Goal: Information Seeking & Learning: Check status

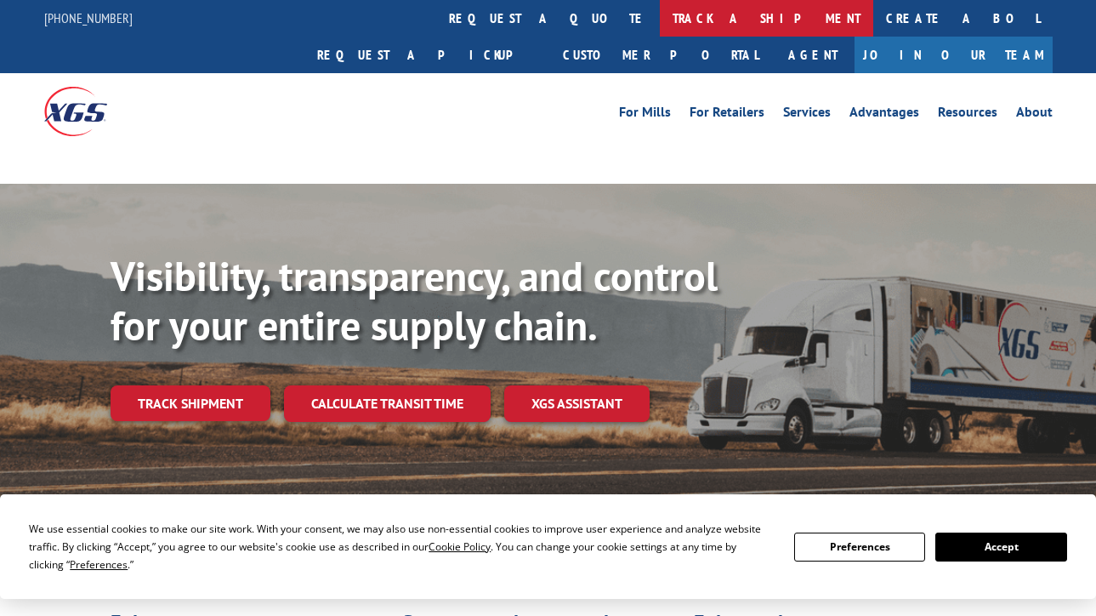
click at [660, 15] on link "track a shipment" at bounding box center [766, 18] width 213 height 37
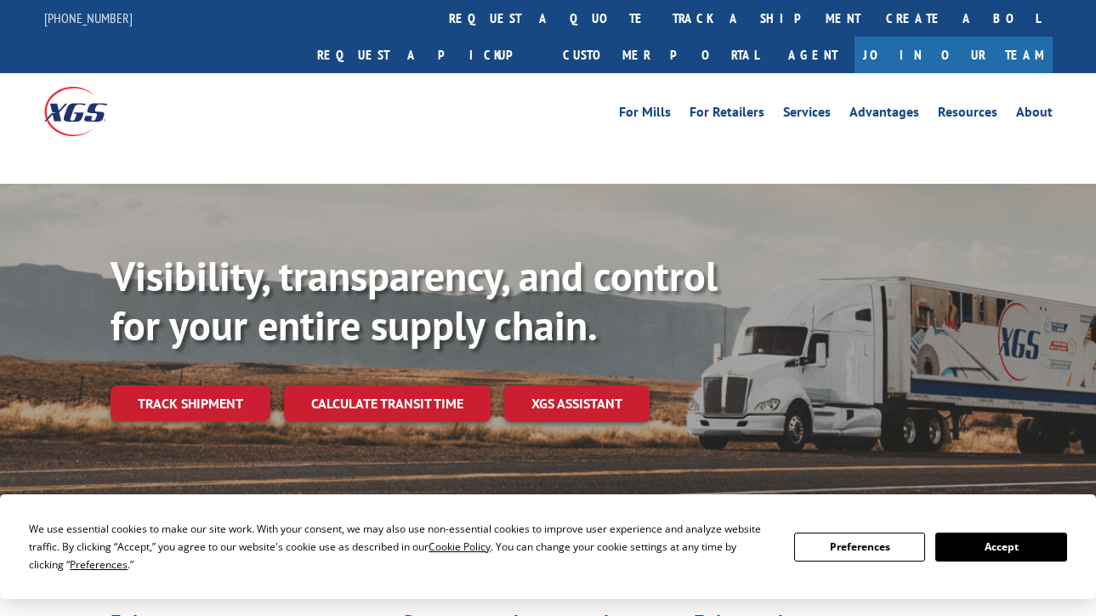
click at [990, 554] on button "Accept" at bounding box center [1000, 546] width 131 height 29
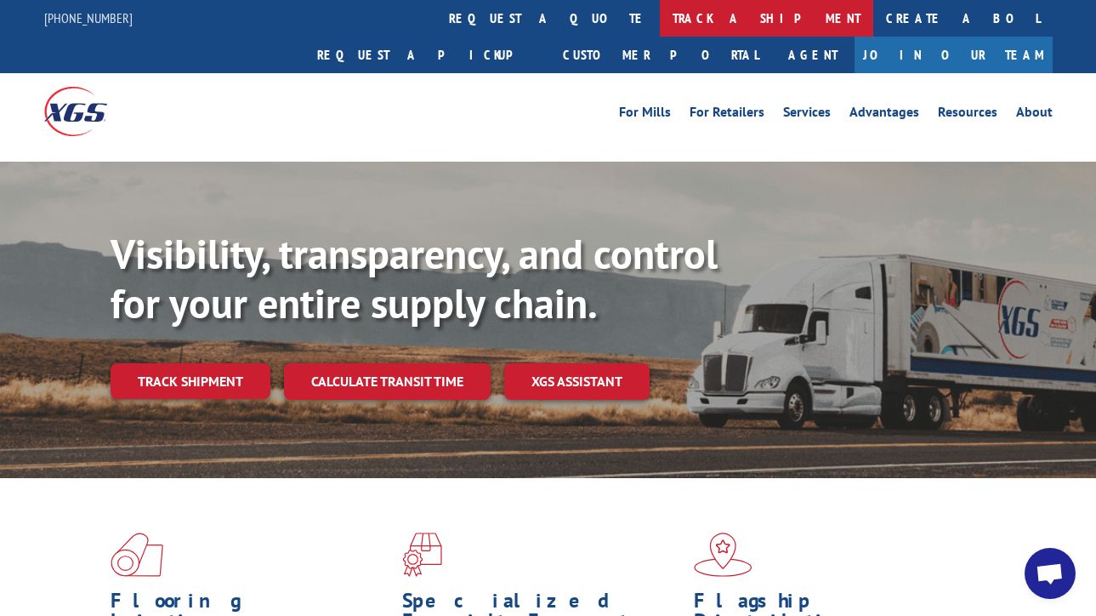
click at [660, 20] on link "track a shipment" at bounding box center [766, 18] width 213 height 37
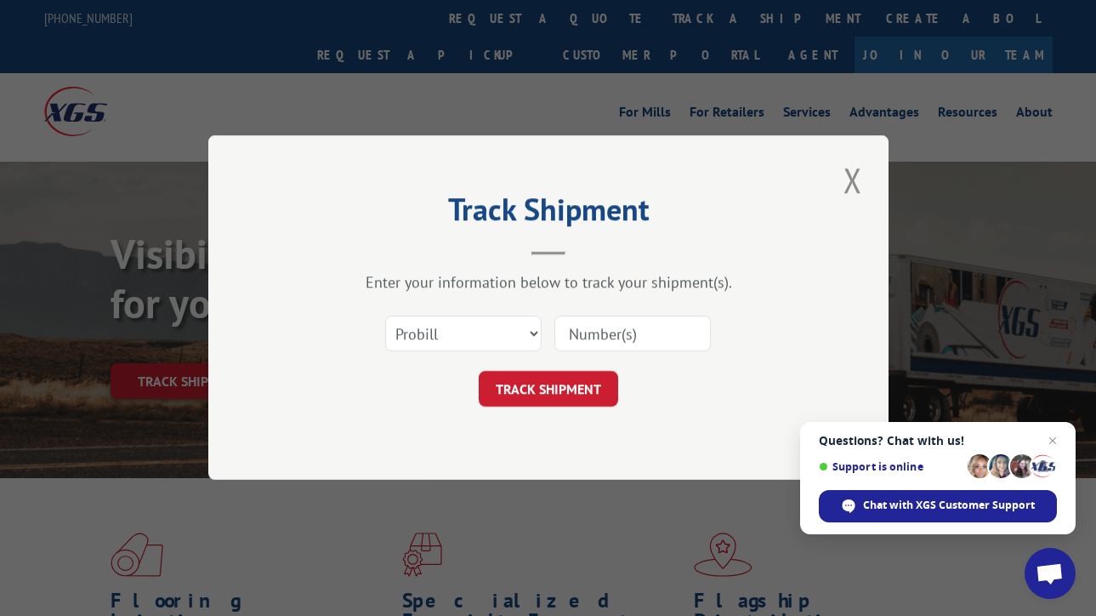
click at [598, 337] on input at bounding box center [632, 334] width 156 height 36
paste input "17546805"
type input "17546805"
click at [572, 389] on button "TRACK SHIPMENT" at bounding box center [548, 390] width 139 height 36
